Goal: Task Accomplishment & Management: Complete application form

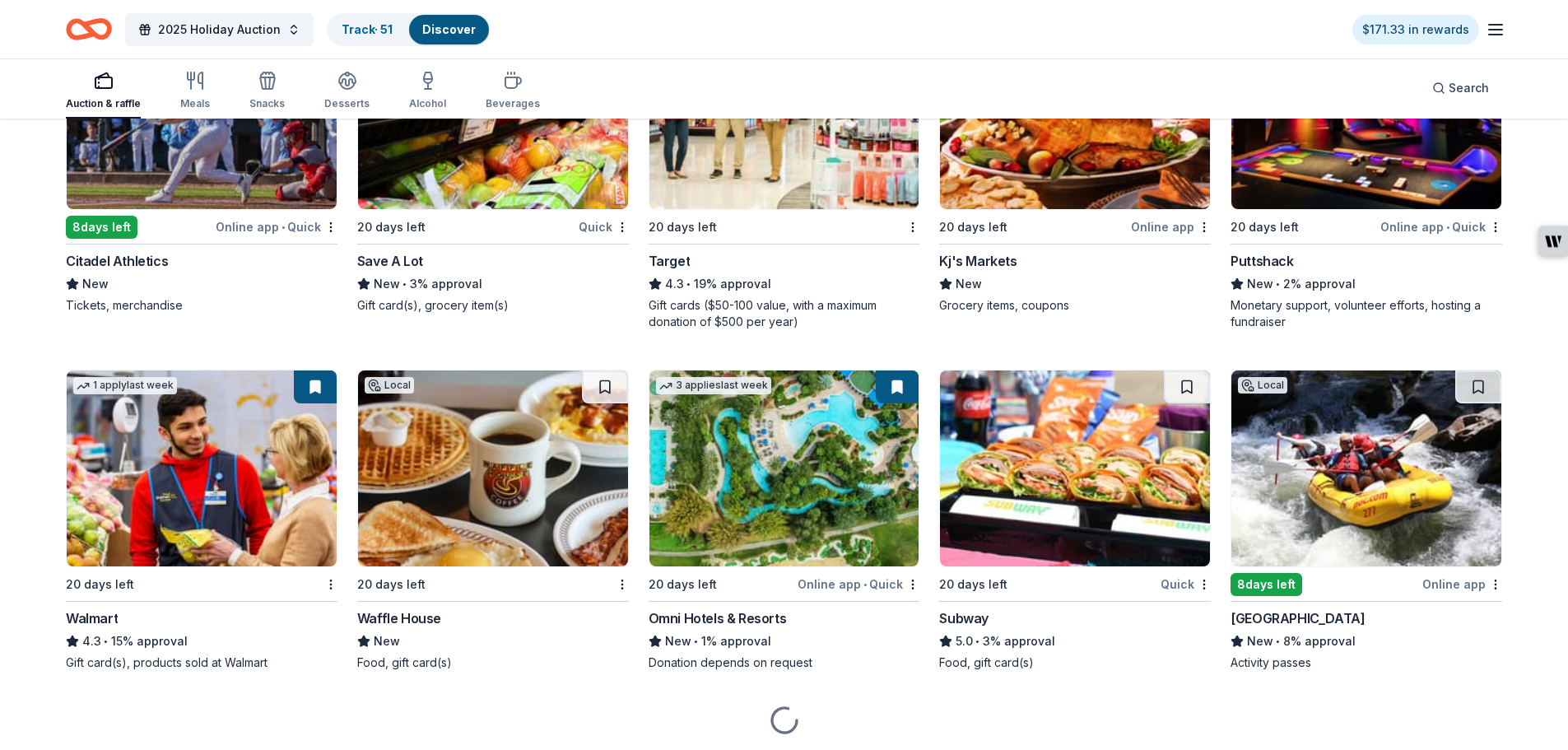
scroll to position [8727, 0]
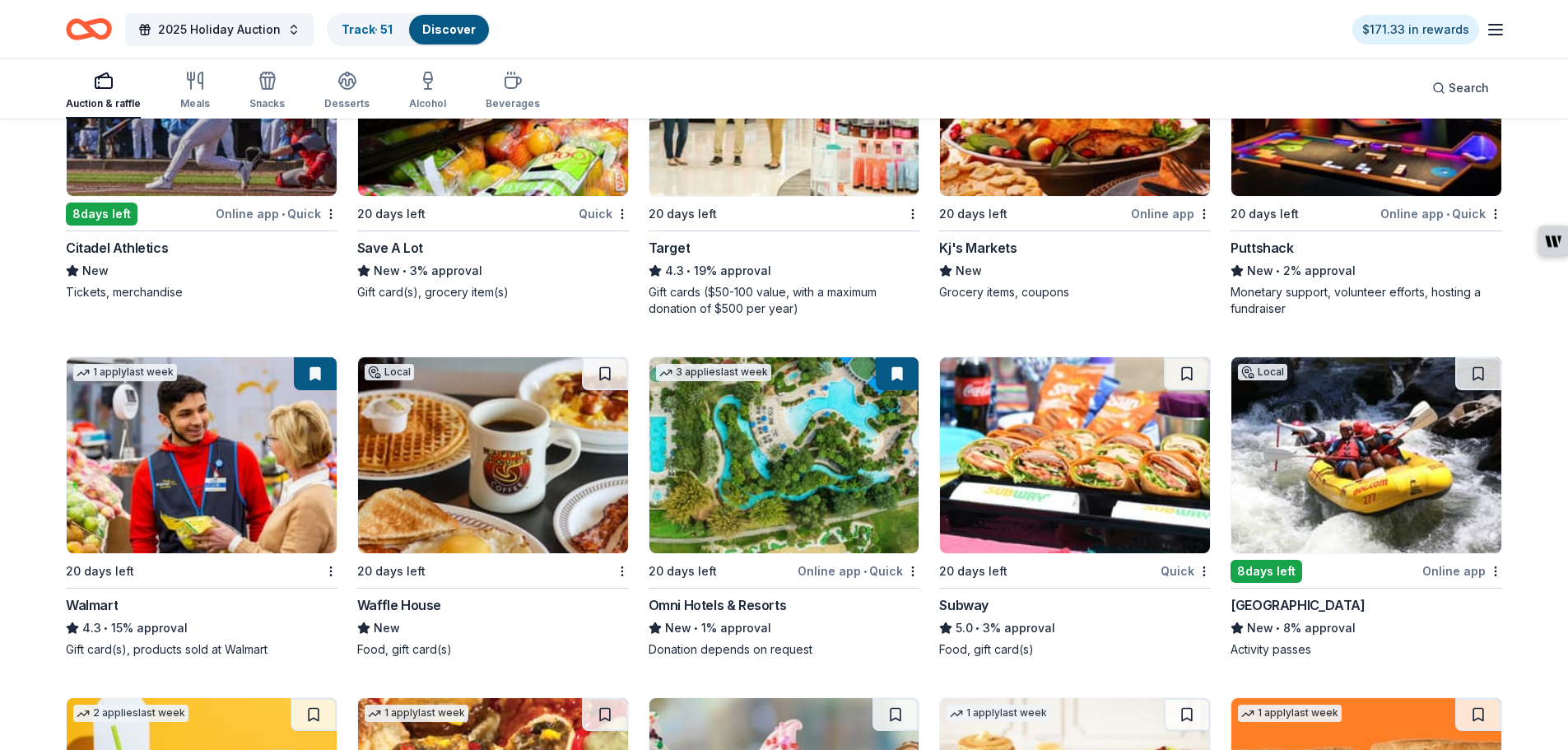
click at [1348, 597] on div "[GEOGRAPHIC_DATA]" at bounding box center [1298, 604] width 134 height 20
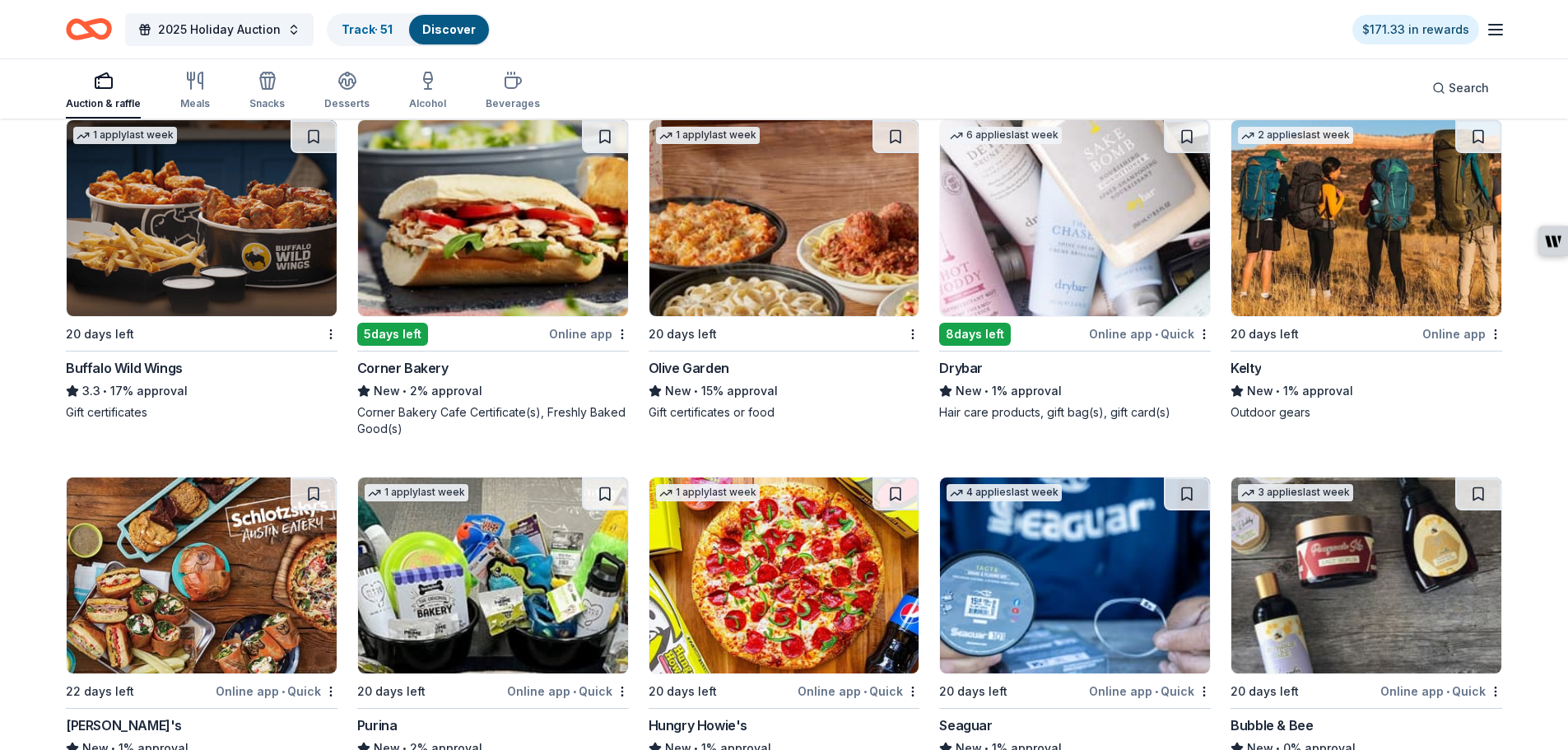
scroll to position [9467, 0]
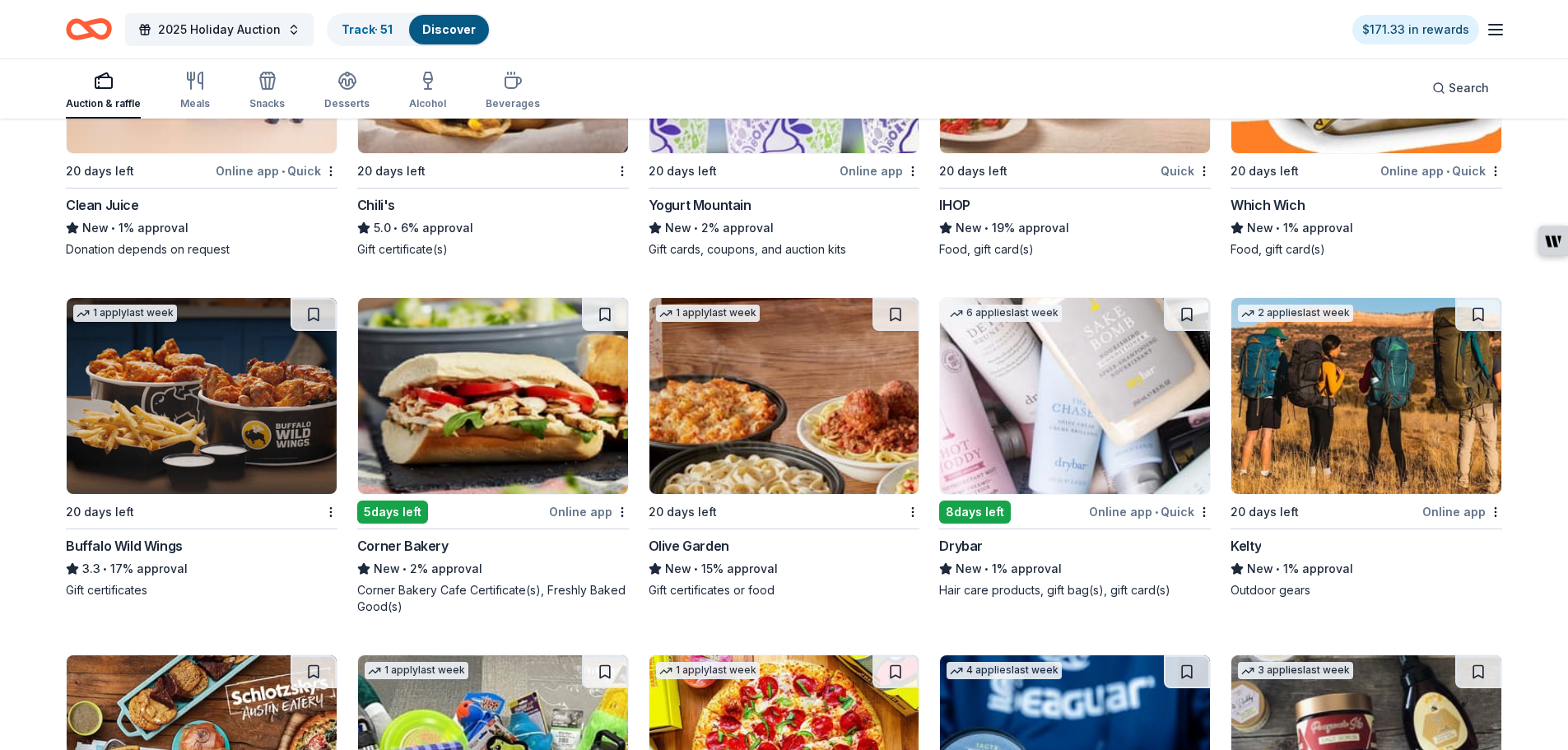
click at [808, 480] on img at bounding box center [783, 396] width 269 height 196
click at [201, 398] on img at bounding box center [201, 396] width 269 height 196
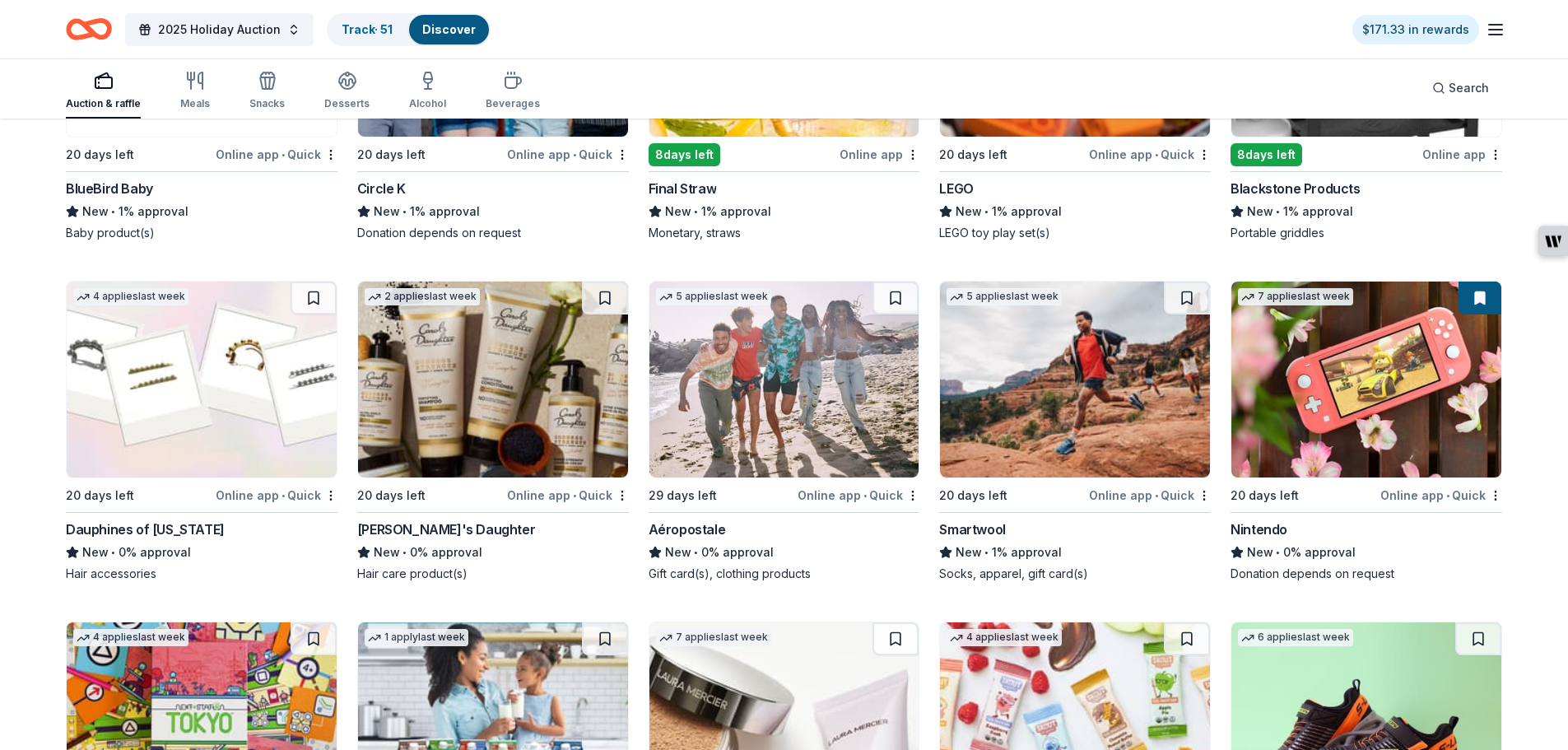
scroll to position [13345, 0]
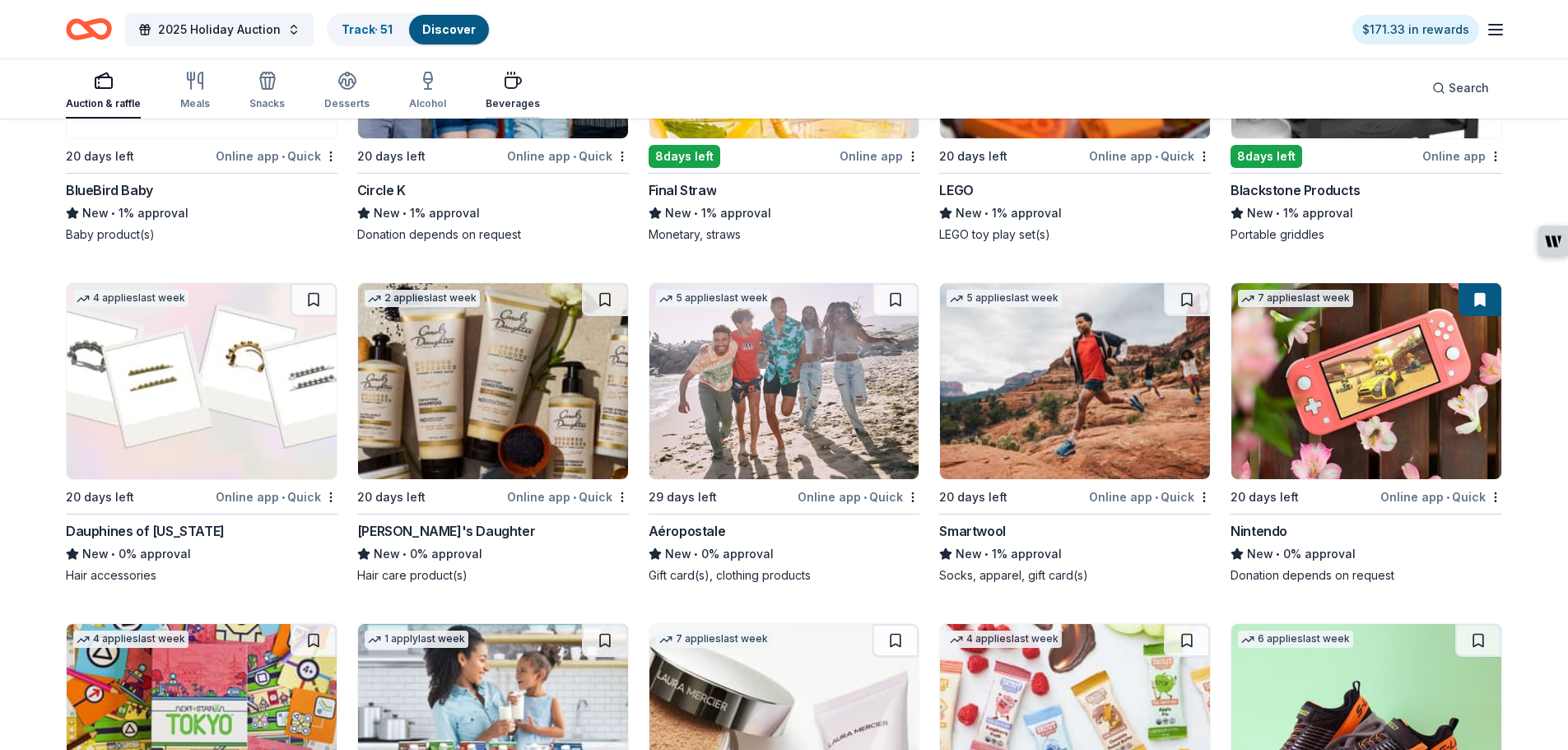
click at [503, 90] on icon "button" at bounding box center [513, 80] width 20 height 20
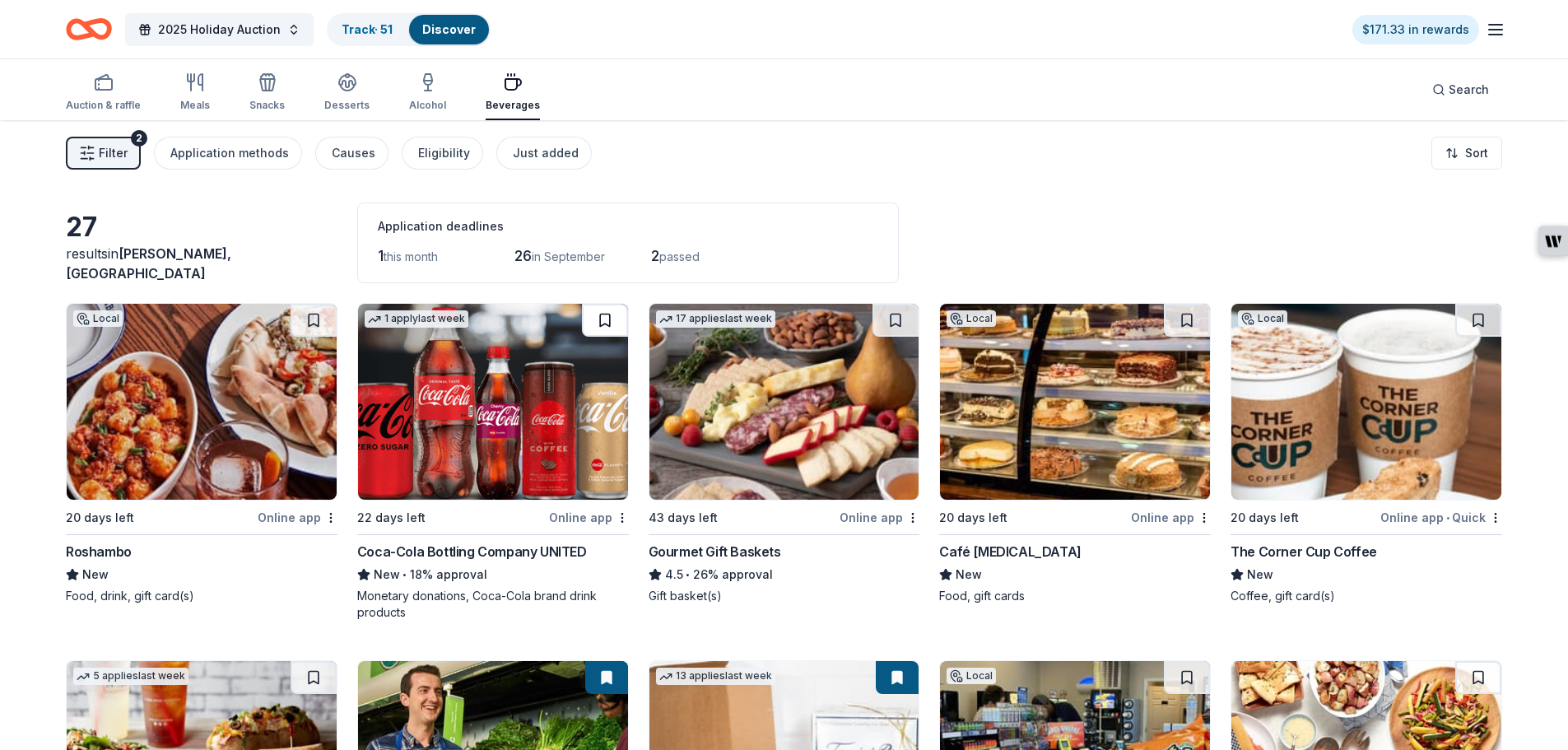
click at [610, 324] on button at bounding box center [604, 320] width 46 height 33
click at [255, 159] on div "Application methods" at bounding box center [229, 153] width 119 height 20
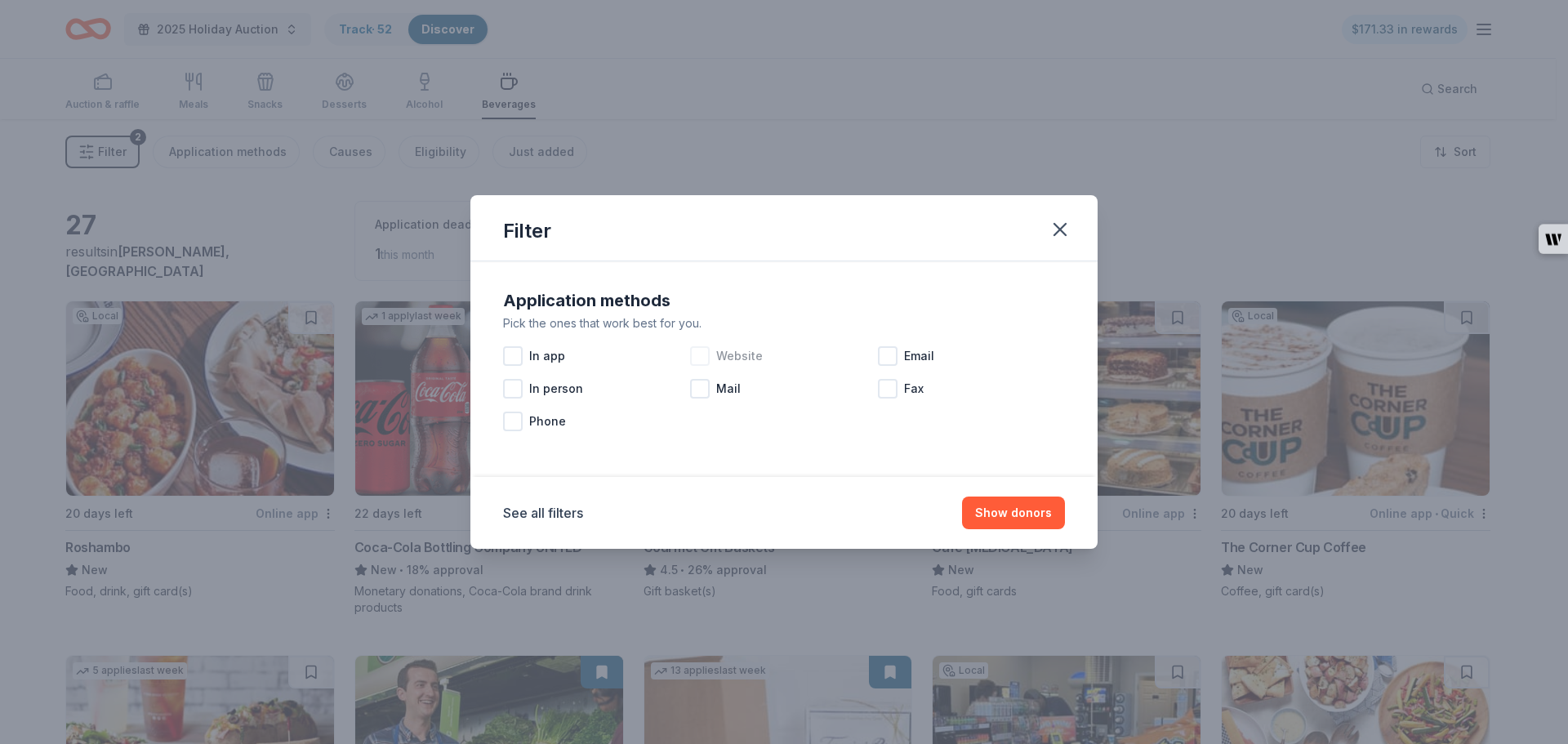
click at [704, 356] on div at bounding box center [699, 356] width 20 height 20
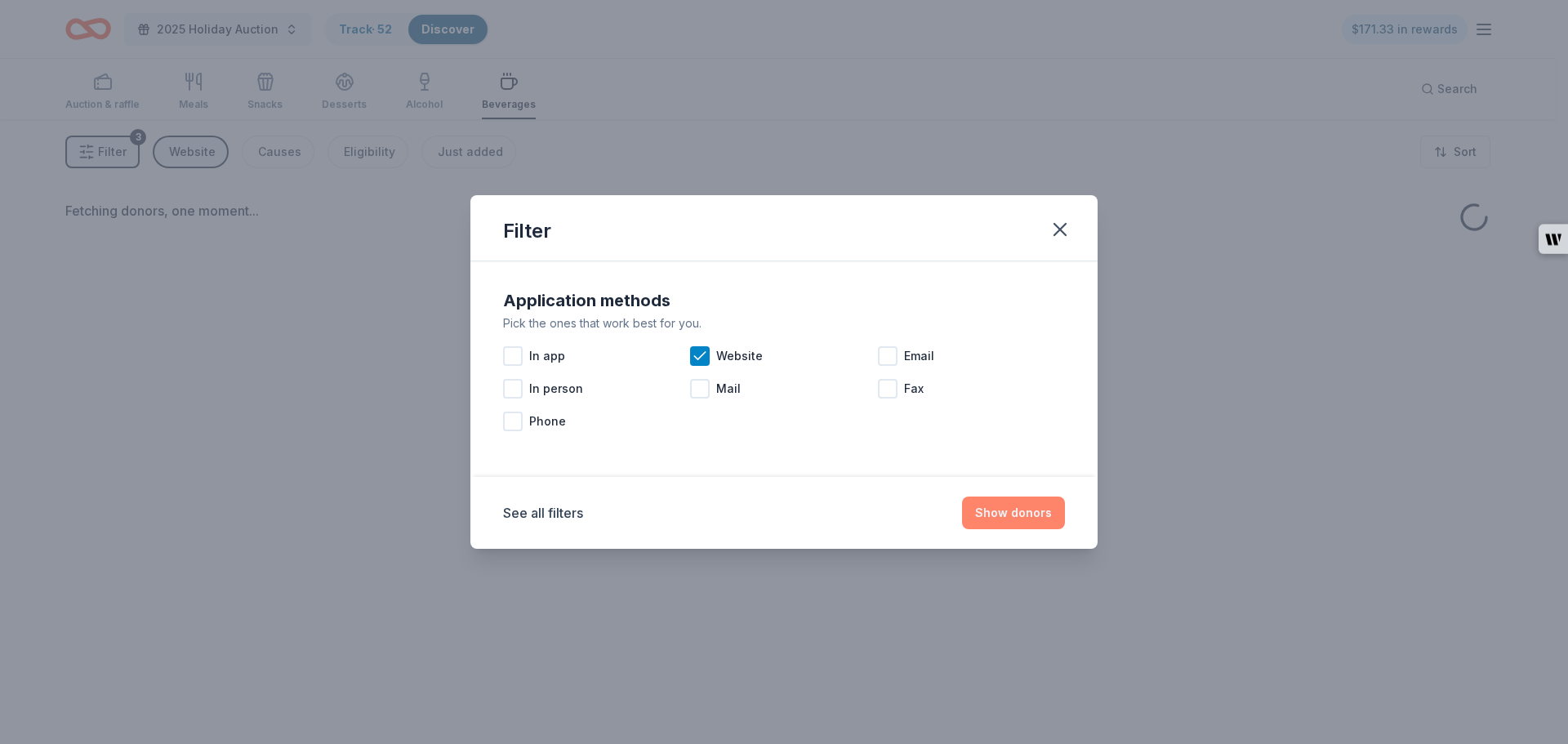
click at [1025, 513] on button "Show donors" at bounding box center [1013, 513] width 103 height 33
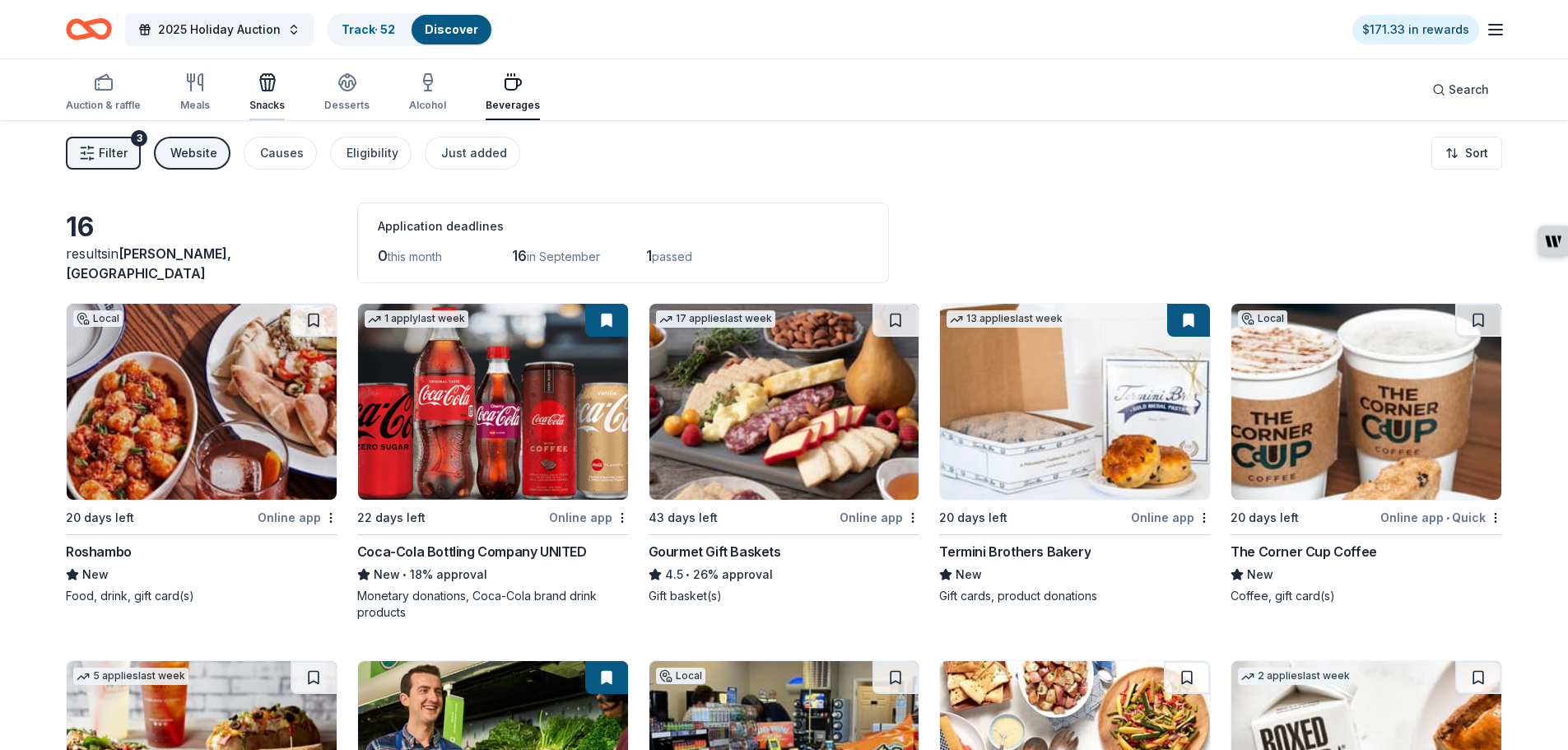
click at [265, 98] on div "Snacks" at bounding box center [267, 92] width 36 height 39
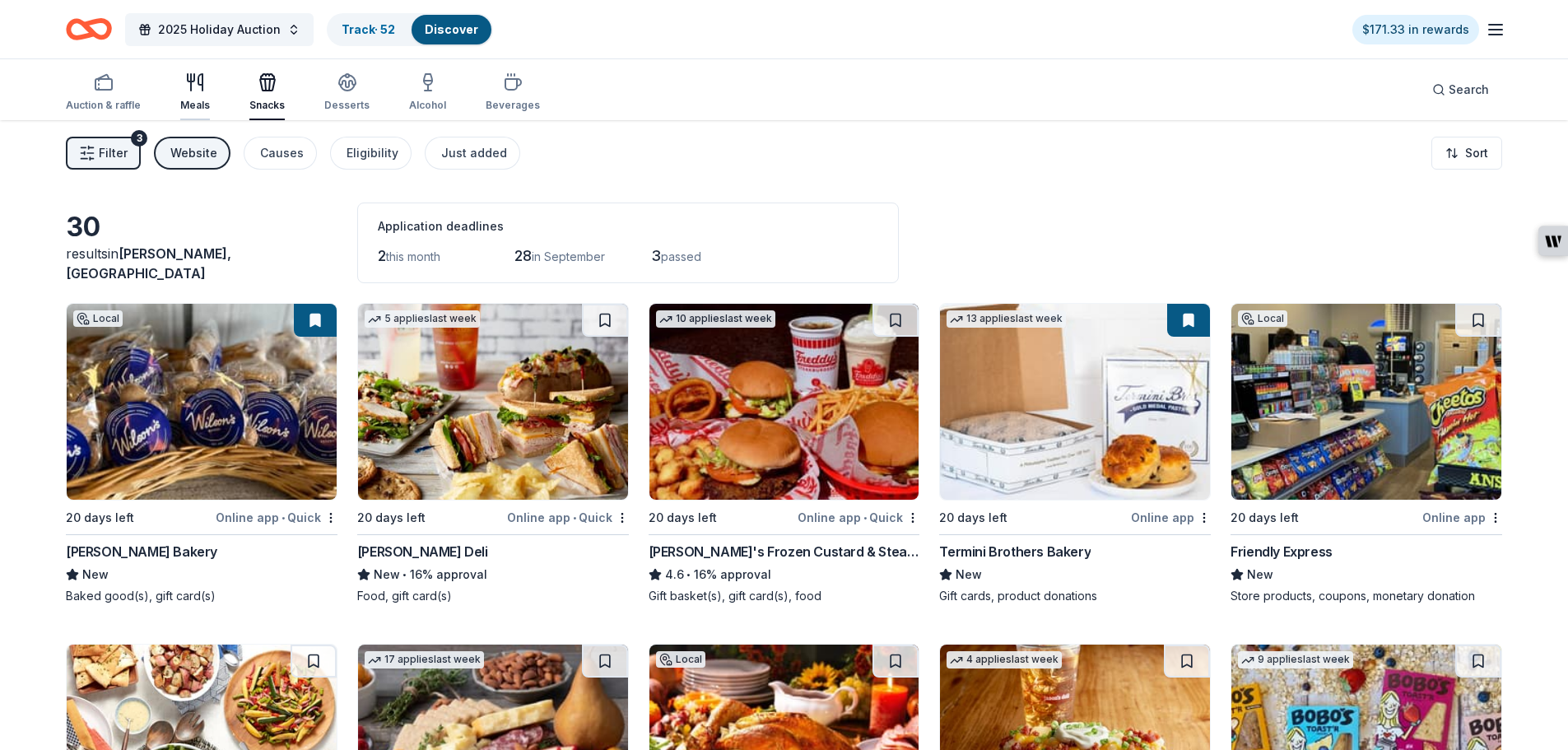
click at [197, 92] on div "Meals" at bounding box center [195, 92] width 30 height 39
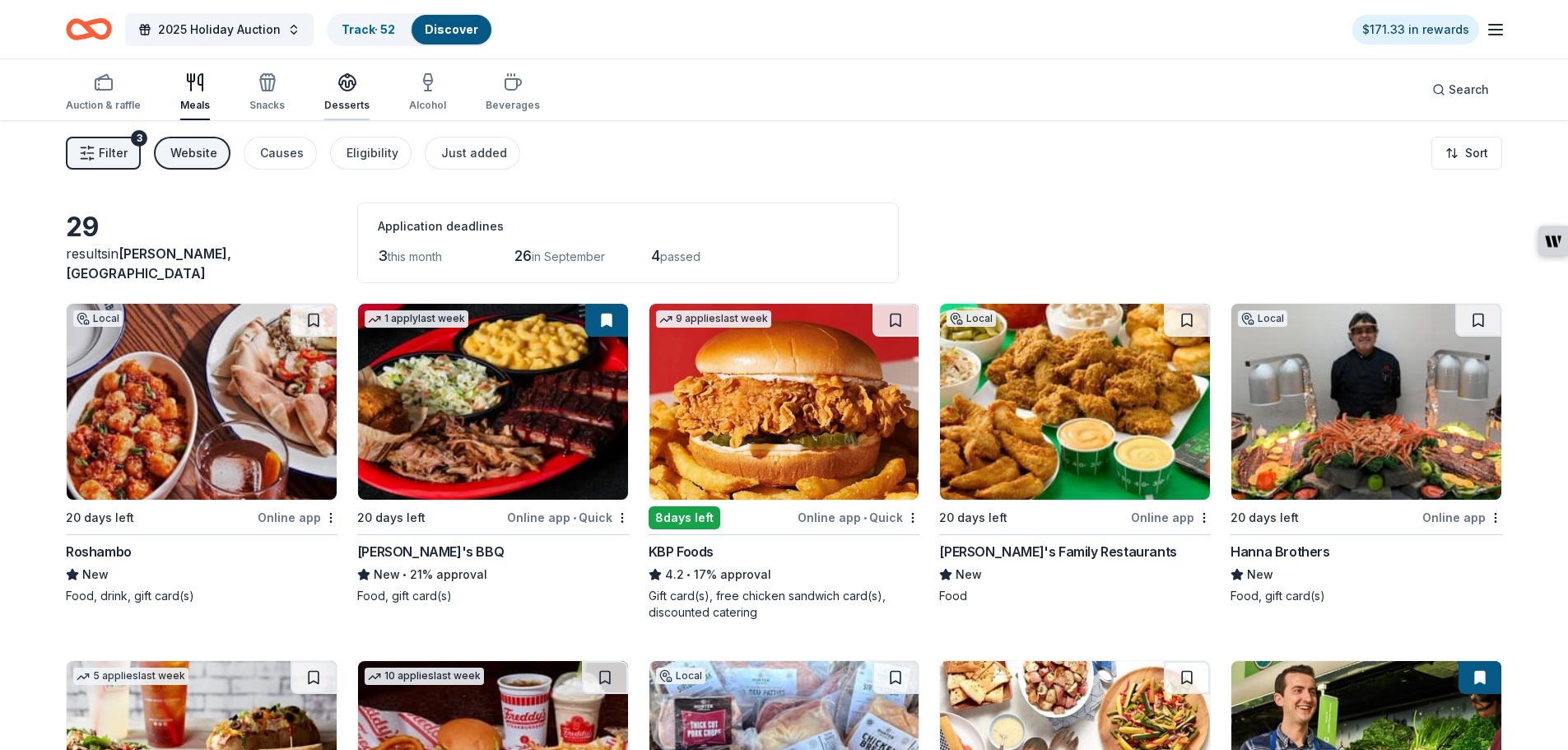
click at [354, 99] on div "Desserts" at bounding box center [347, 105] width 45 height 13
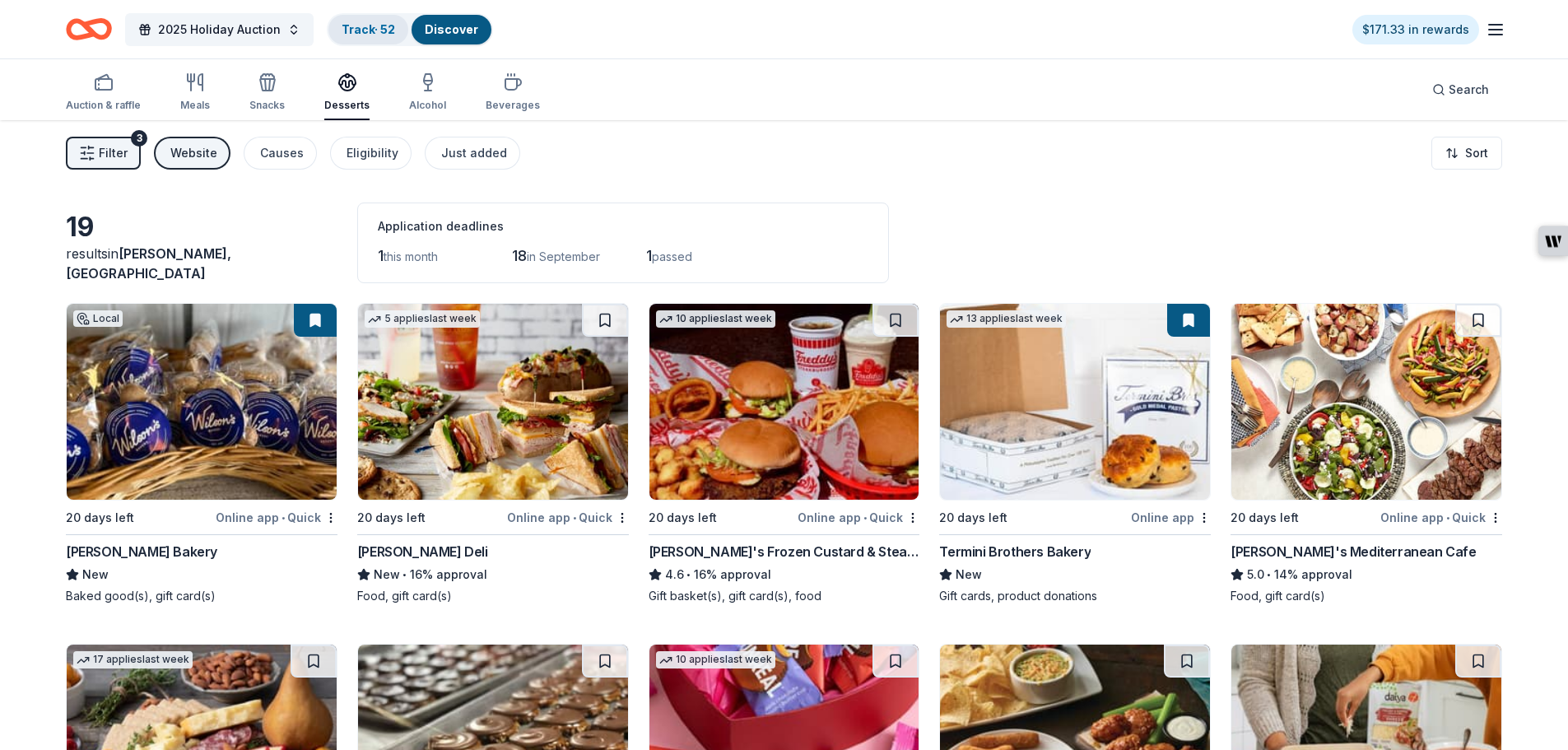
click at [386, 38] on div "Track · 52" at bounding box center [368, 30] width 80 height 30
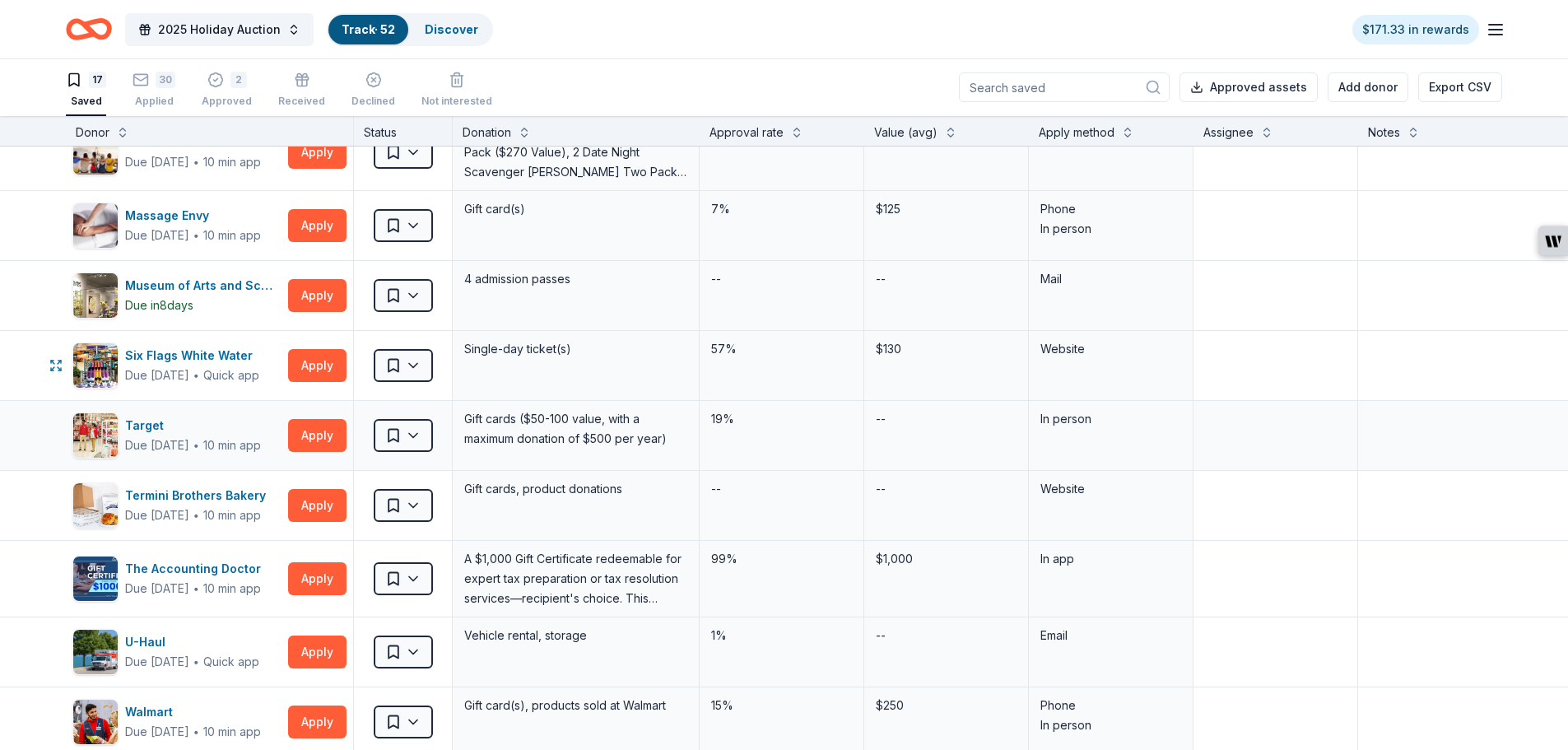
scroll to position [576, 0]
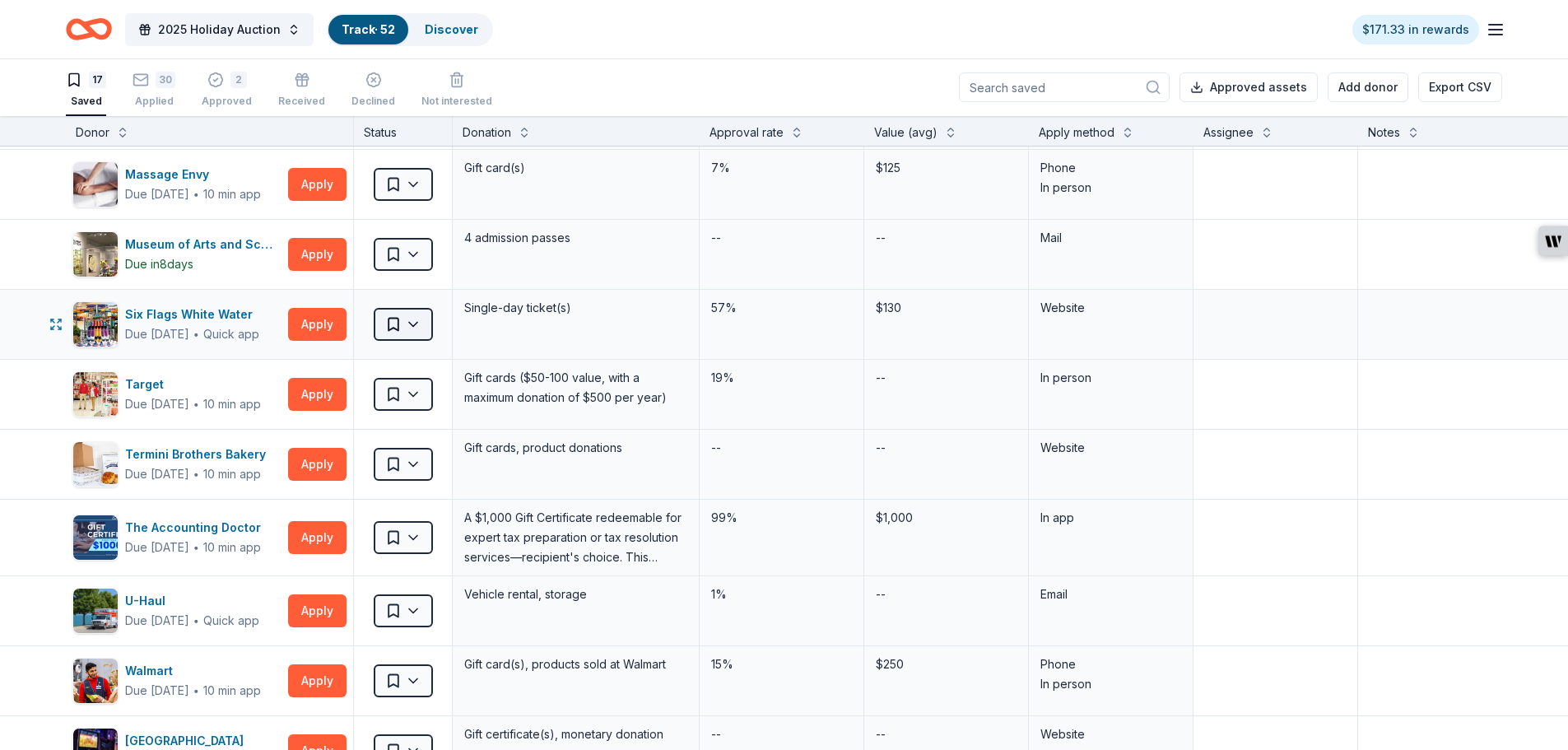
click at [416, 333] on html "2025 Holiday Auction Track · 52 Discover $171.33 in rewards 17 Saved 30 Applied…" at bounding box center [784, 374] width 1568 height 750
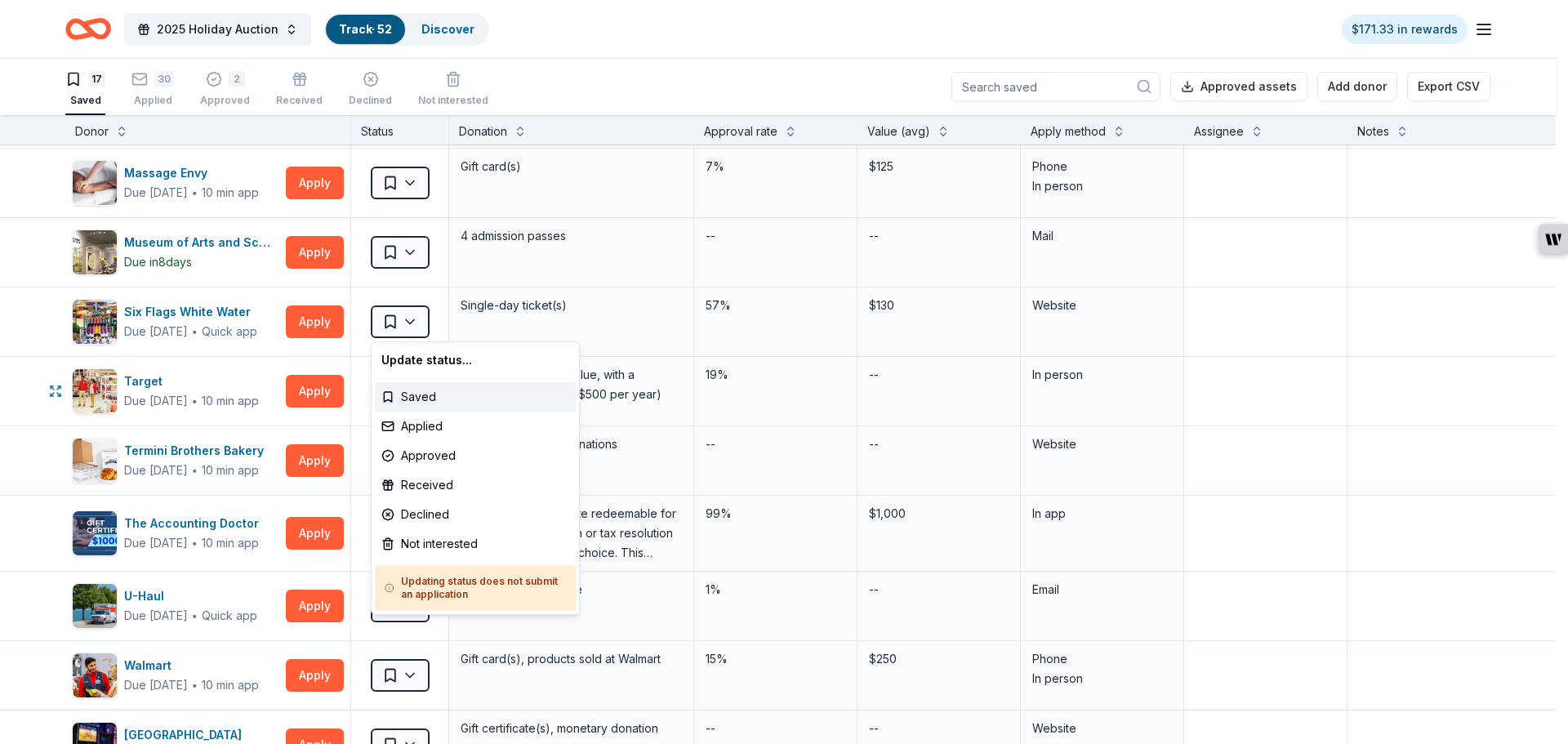
click at [46, 378] on html "2025 Holiday Auction Track · 52 Discover $171.33 in rewards 17 Saved 30 Applied…" at bounding box center [784, 371] width 1568 height 744
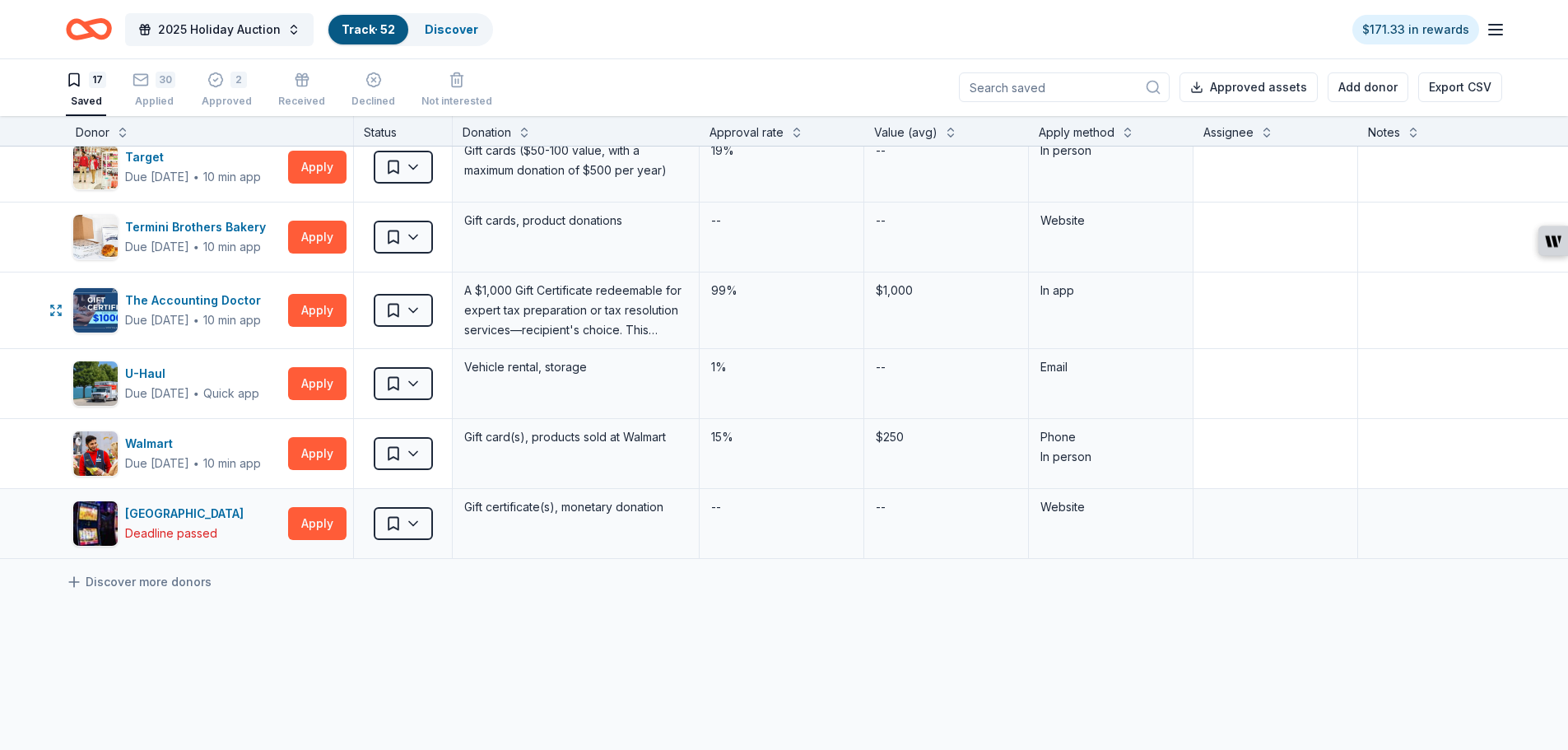
scroll to position [823, 0]
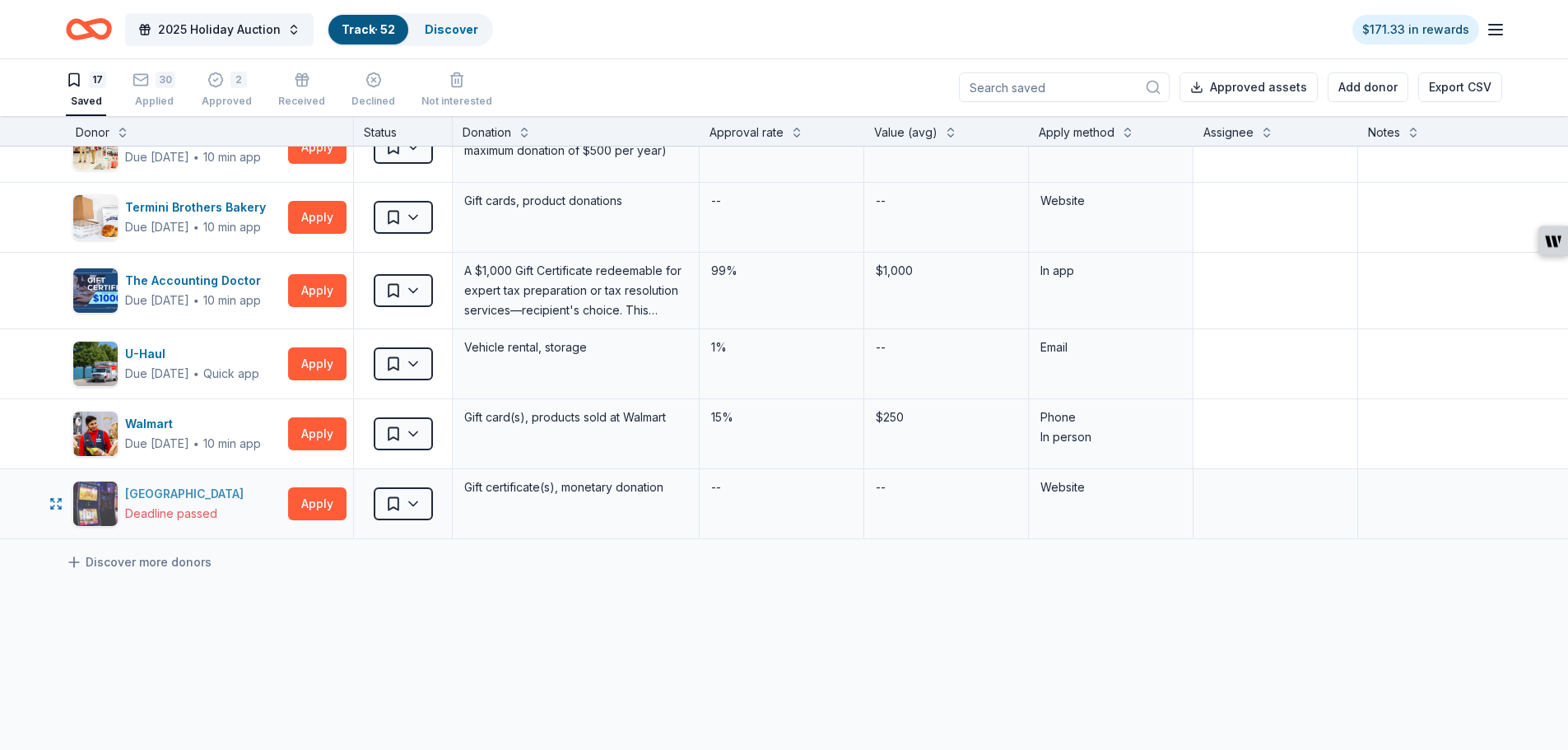
click at [241, 495] on div "[GEOGRAPHIC_DATA]" at bounding box center [187, 494] width 125 height 20
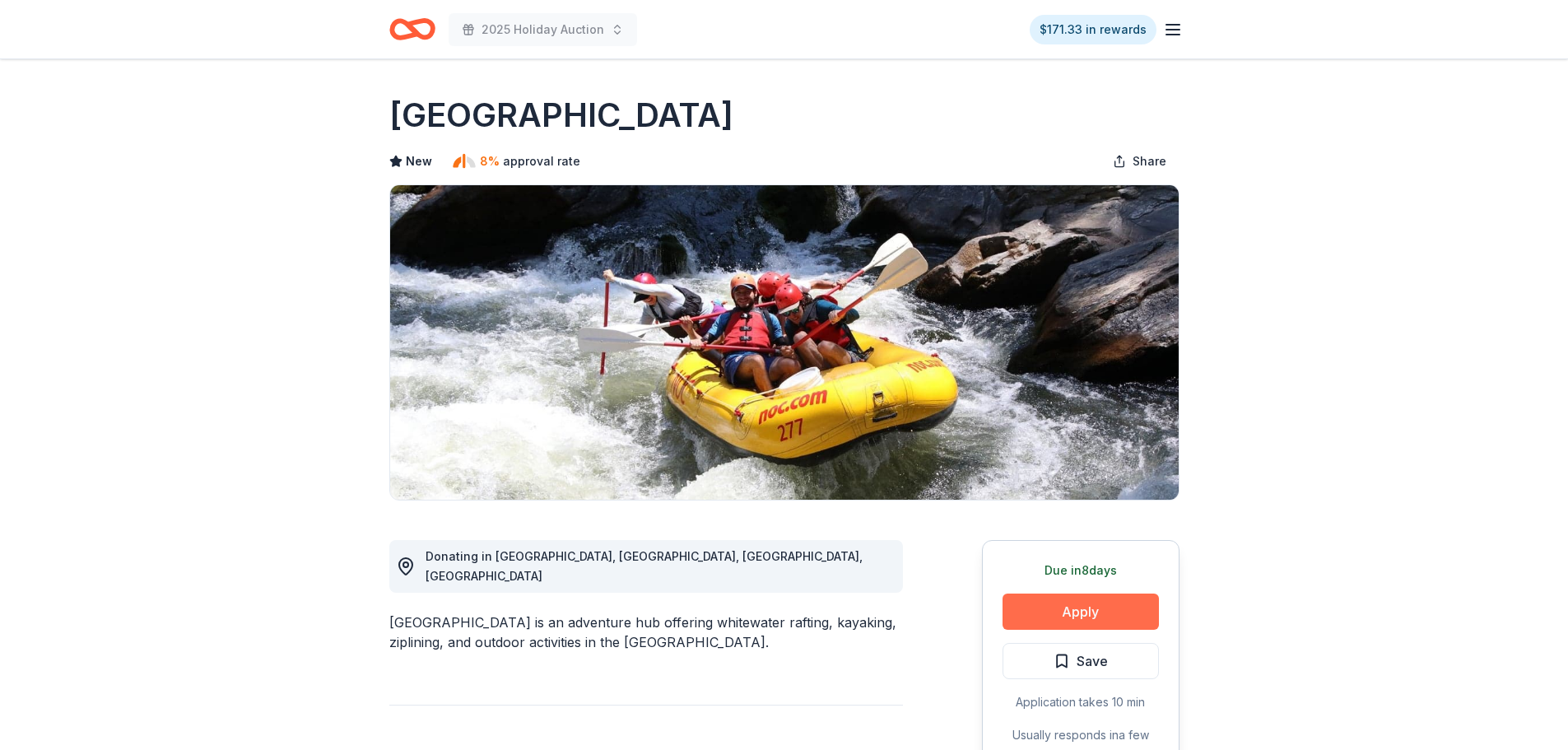
click at [1080, 611] on button "Apply" at bounding box center [1080, 611] width 156 height 37
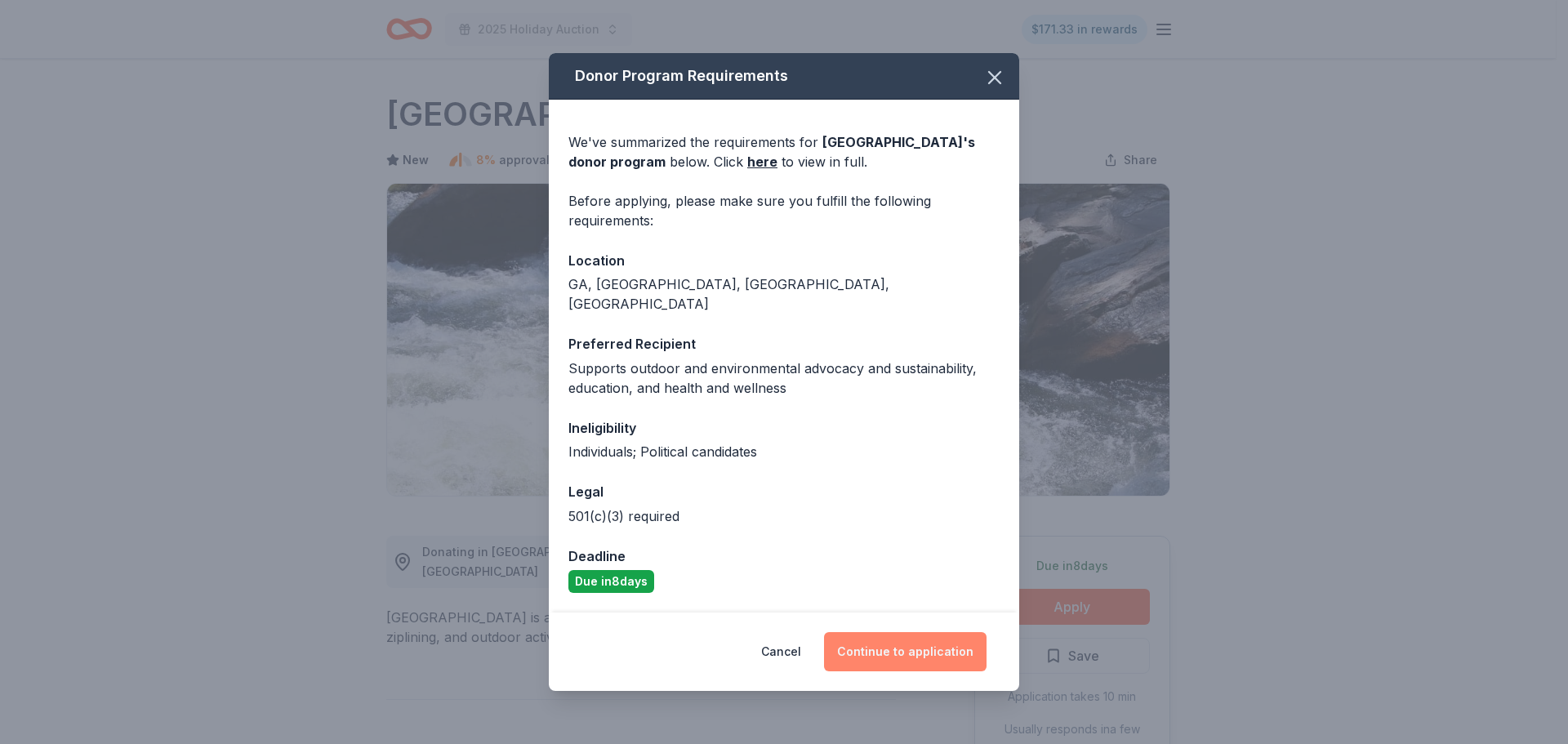
click at [939, 645] on button "Continue to application" at bounding box center [905, 651] width 163 height 39
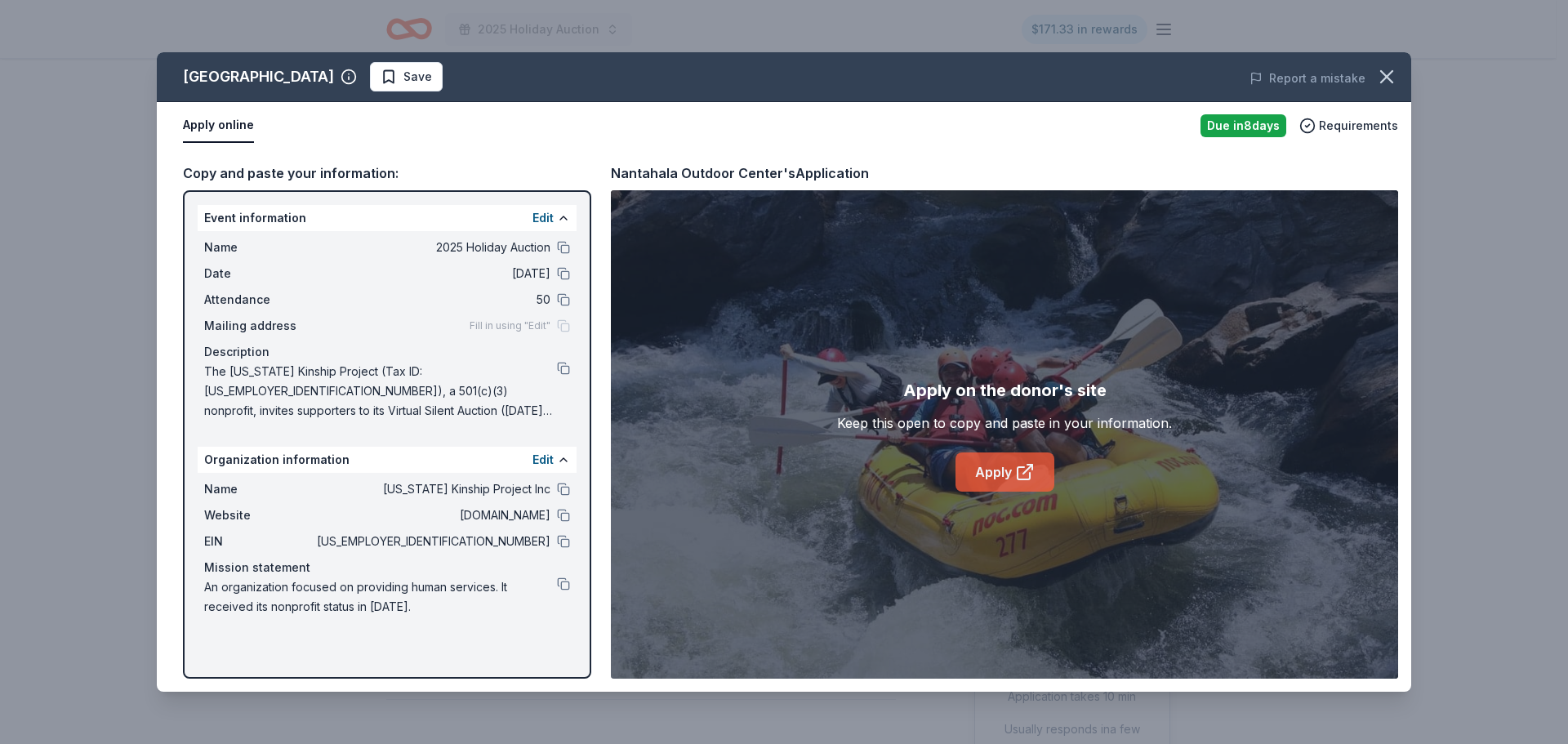
click at [998, 470] on link "Apply" at bounding box center [1005, 471] width 99 height 39
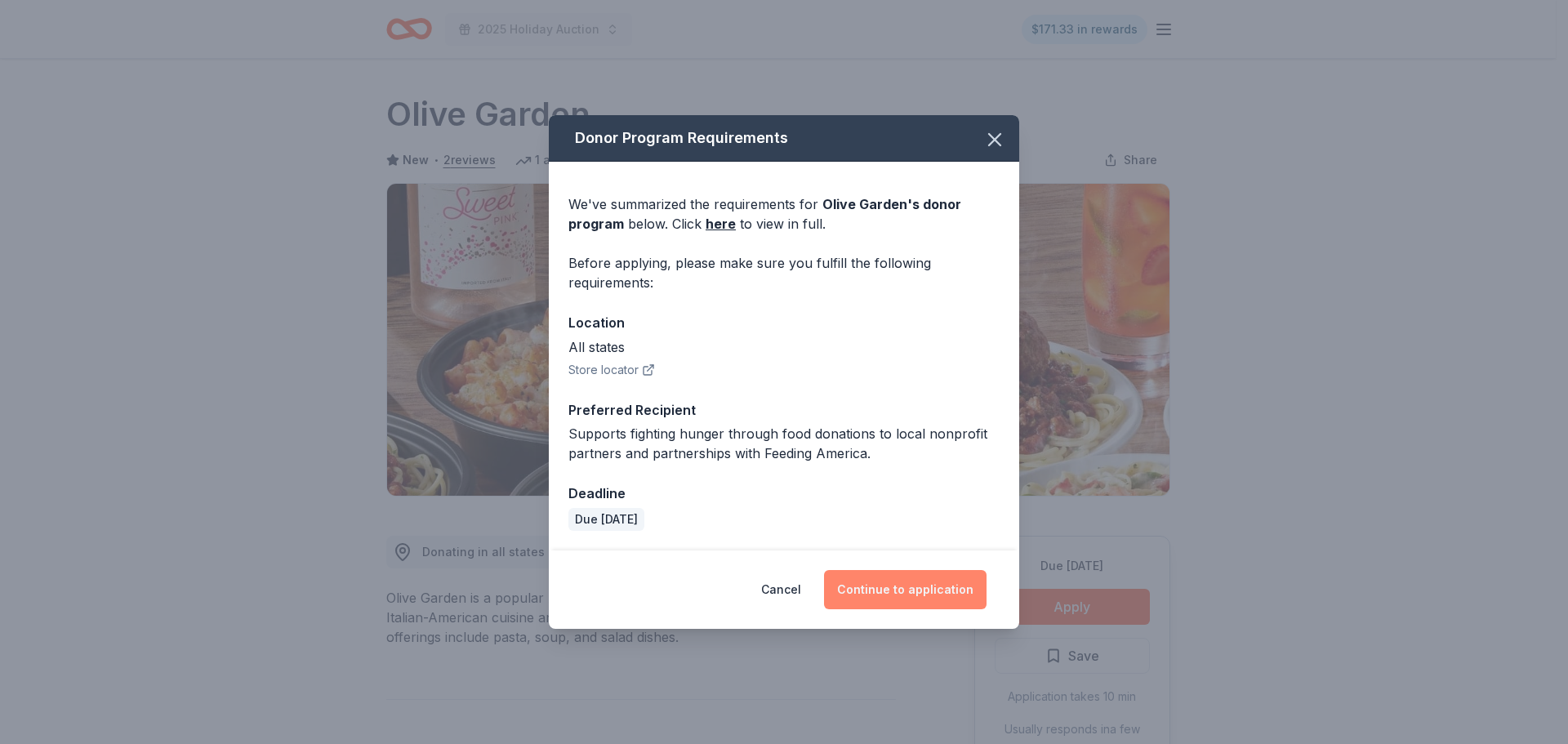
click at [866, 590] on button "Continue to application" at bounding box center [905, 589] width 163 height 39
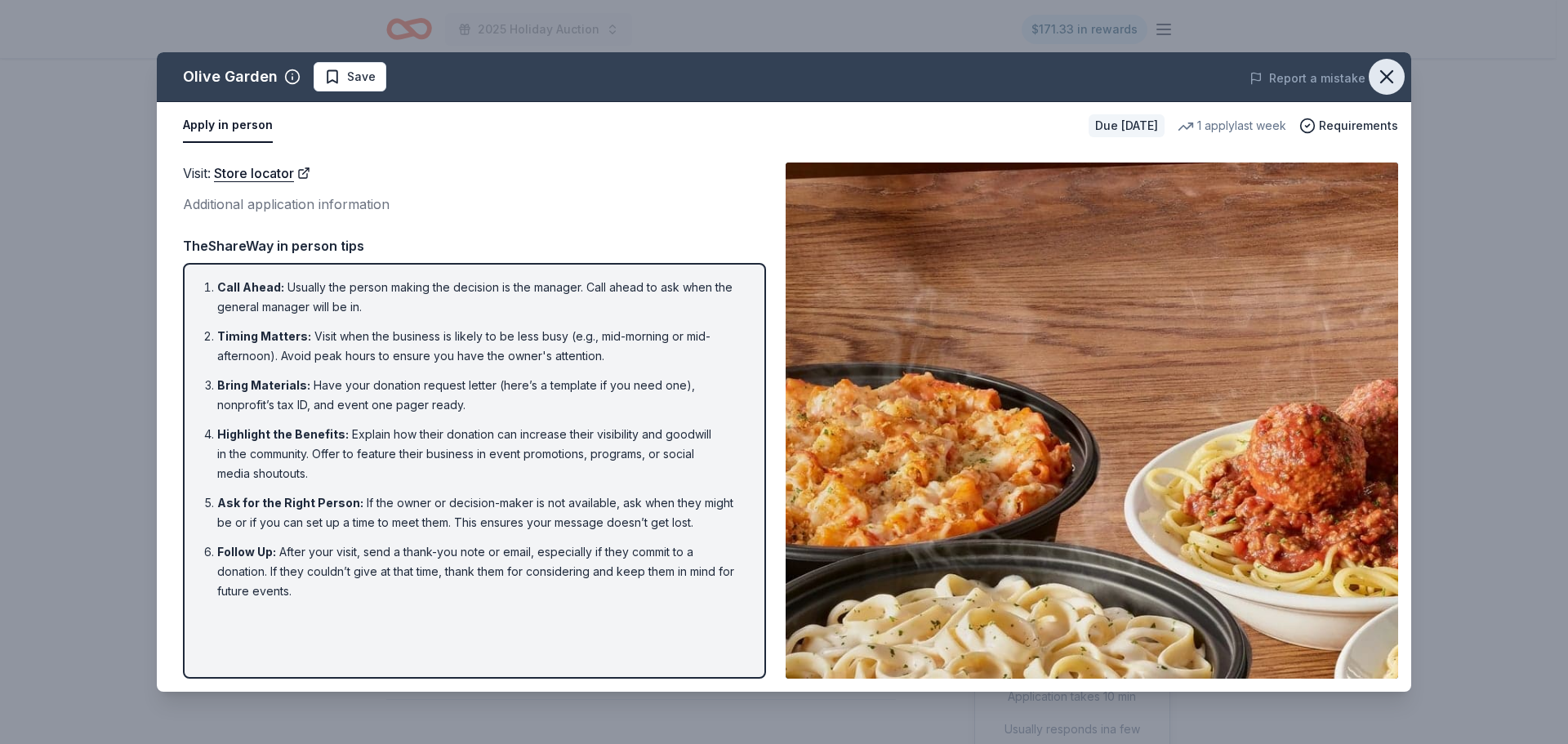
click at [1389, 75] on icon "button" at bounding box center [1386, 76] width 11 height 11
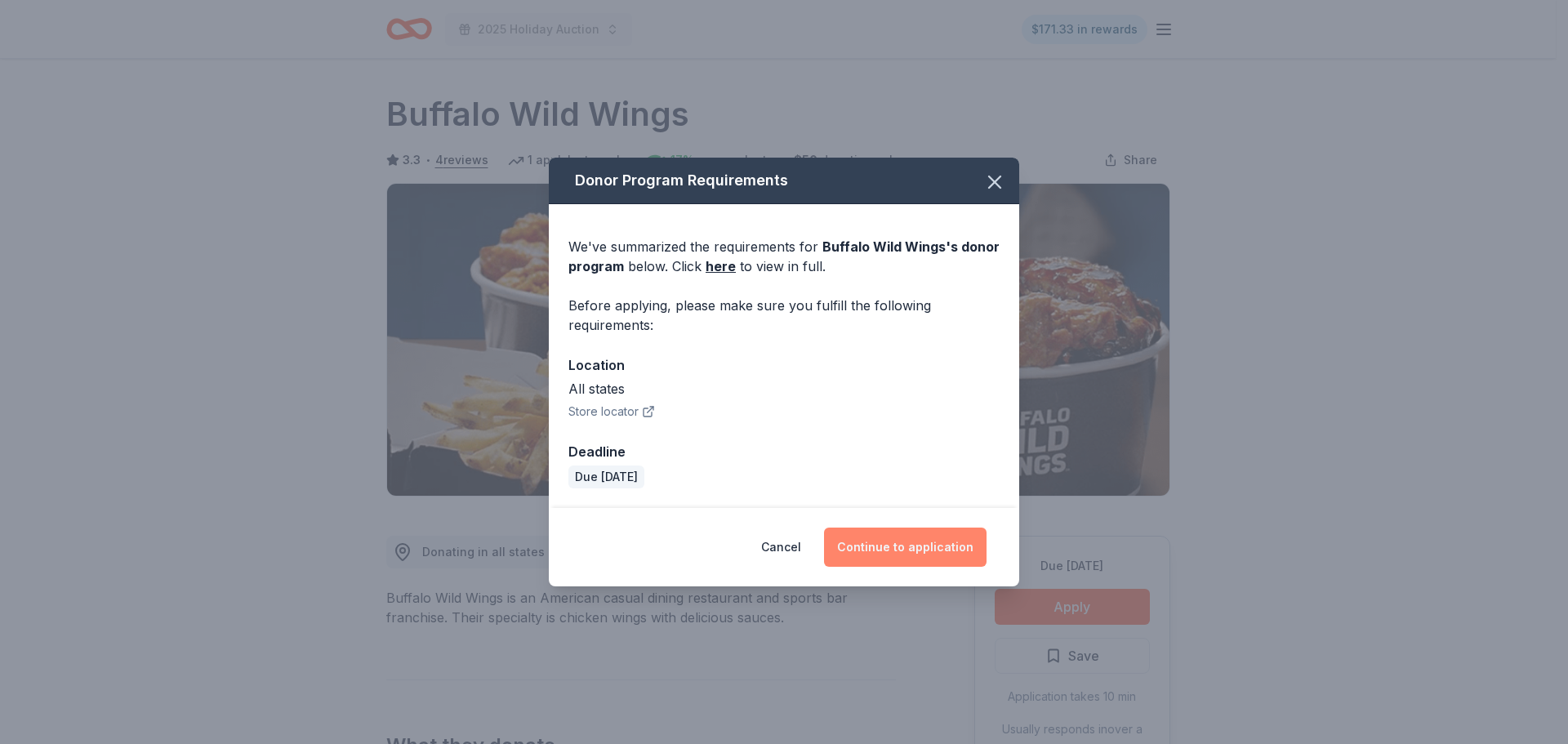
click at [916, 542] on button "Continue to application" at bounding box center [905, 547] width 163 height 39
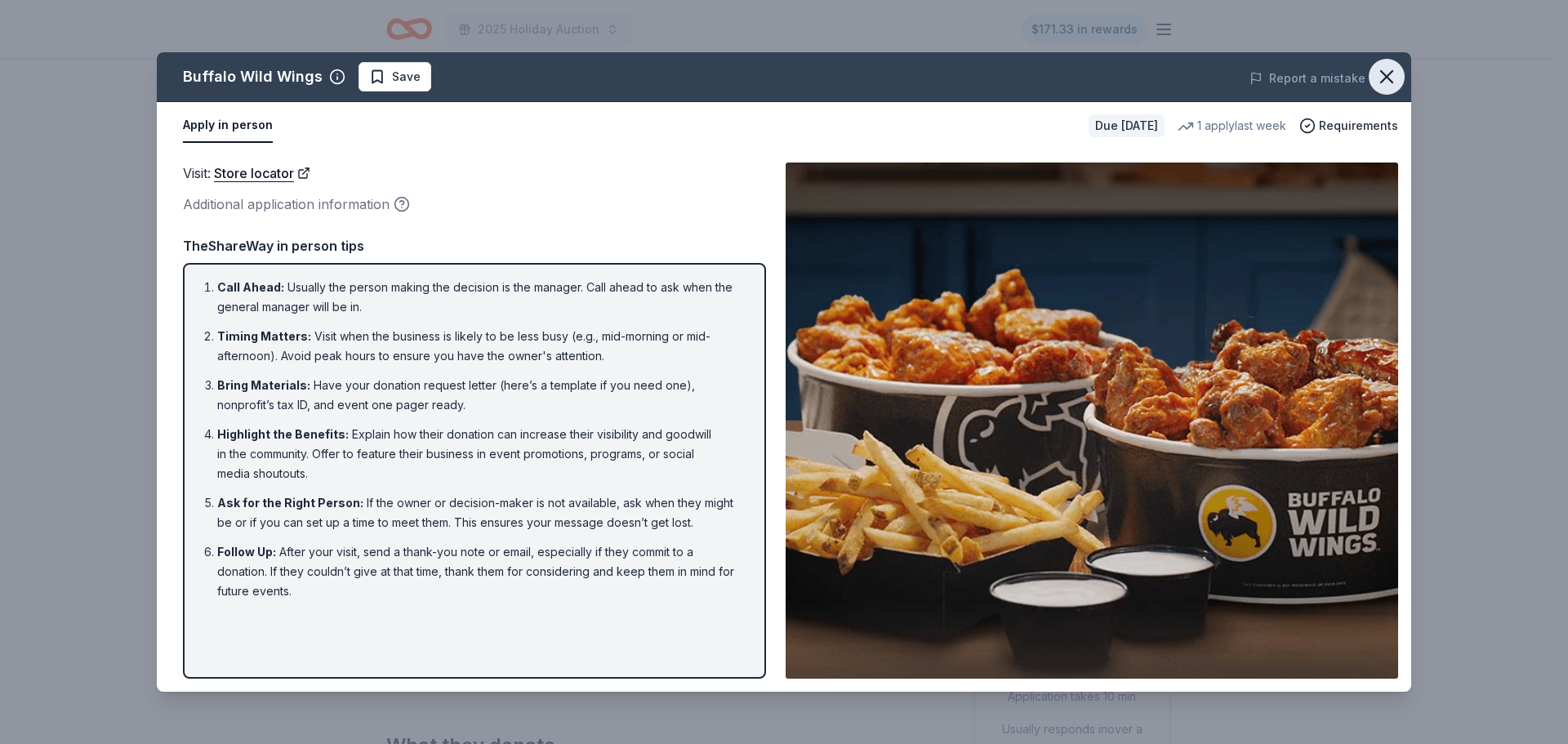
click at [1385, 79] on icon "button" at bounding box center [1386, 76] width 11 height 11
